Goal: Information Seeking & Learning: Check status

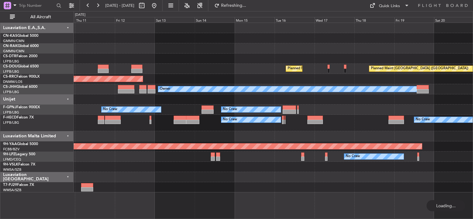
click at [282, 59] on div at bounding box center [273, 59] width 399 height 10
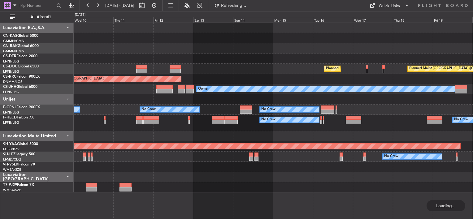
click at [273, 57] on div at bounding box center [273, 59] width 399 height 10
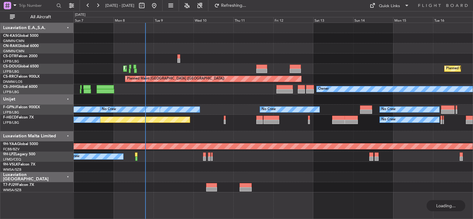
click at [268, 53] on div "Unplanned Maint [GEOGRAPHIC_DATA] ([GEOGRAPHIC_DATA]) Planned Maint [GEOGRAPHIC…" at bounding box center [273, 108] width 399 height 170
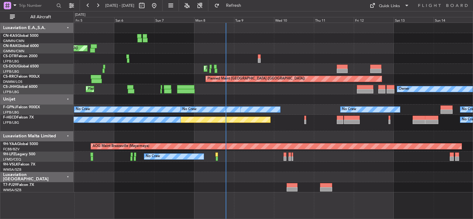
click at [274, 59] on div "Planned Maint [GEOGRAPHIC_DATA] (Ataturk) Planned Maint Sofia" at bounding box center [273, 59] width 399 height 10
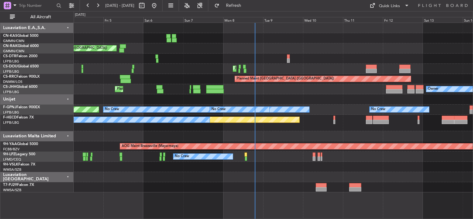
click at [217, 74] on div "Planned Maint [GEOGRAPHIC_DATA] ([GEOGRAPHIC_DATA])" at bounding box center [273, 79] width 399 height 10
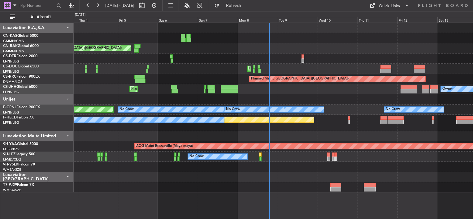
click at [214, 69] on div "Planned Maint [GEOGRAPHIC_DATA] ([GEOGRAPHIC_DATA]) Planned Maint [GEOGRAPHIC_D…" at bounding box center [273, 69] width 399 height 10
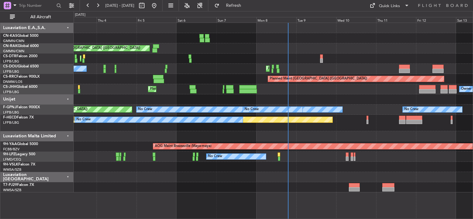
click at [232, 66] on div "Planned Maint [GEOGRAPHIC_DATA] ([GEOGRAPHIC_DATA]) No Crew Planned Maint [GEOG…" at bounding box center [273, 69] width 399 height 10
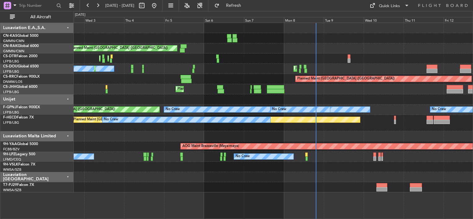
click at [260, 54] on div "Planned Maint [GEOGRAPHIC_DATA] (Ataturk) Planned Maint Sofia" at bounding box center [273, 59] width 399 height 10
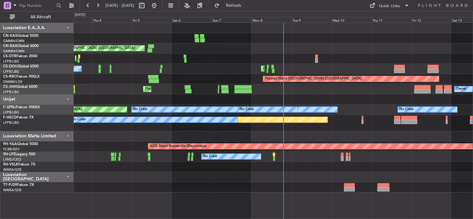
click at [306, 89] on div "Planned Maint [GEOGRAPHIC_DATA] ([GEOGRAPHIC_DATA]) Owner Planned Maint [GEOGRA…" at bounding box center [273, 89] width 399 height 10
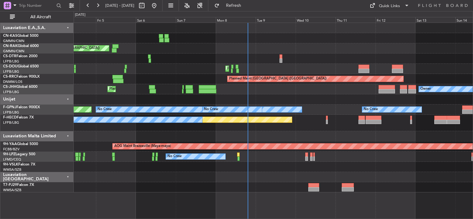
click at [246, 84] on div "Planned Maint [GEOGRAPHIC_DATA] ([GEOGRAPHIC_DATA]) Owner Planned Maint [GEOGRA…" at bounding box center [273, 89] width 399 height 10
